Goal: Task Accomplishment & Management: Use online tool/utility

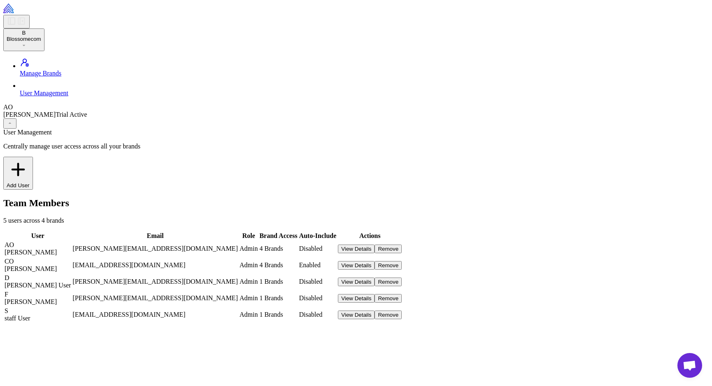
click at [59, 70] on span "Manage Brands" at bounding box center [41, 73] width 42 height 7
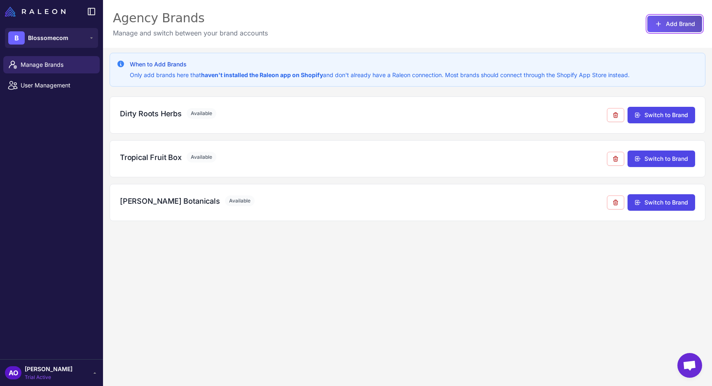
click at [684, 24] on button "Add Brand" at bounding box center [674, 24] width 55 height 16
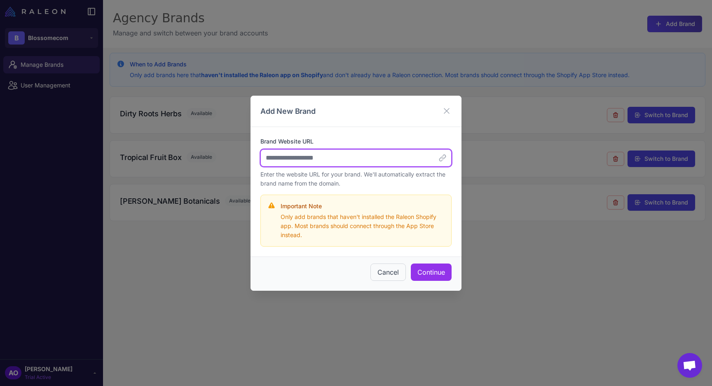
click at [383, 157] on input "Brand Website URL" at bounding box center [355, 157] width 191 height 17
click at [205, 134] on div "Add New Brand Brand Website URL Enter the website URL for your brand. We'll aut…" at bounding box center [356, 193] width 712 height 386
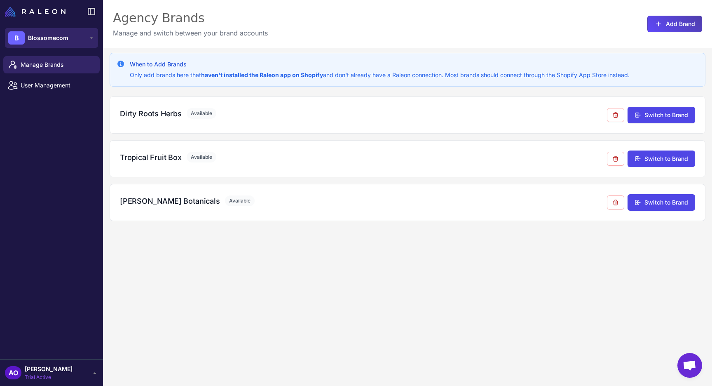
click at [70, 45] on button "B Blossomecom" at bounding box center [51, 38] width 93 height 20
